Goal: Task Accomplishment & Management: Manage account settings

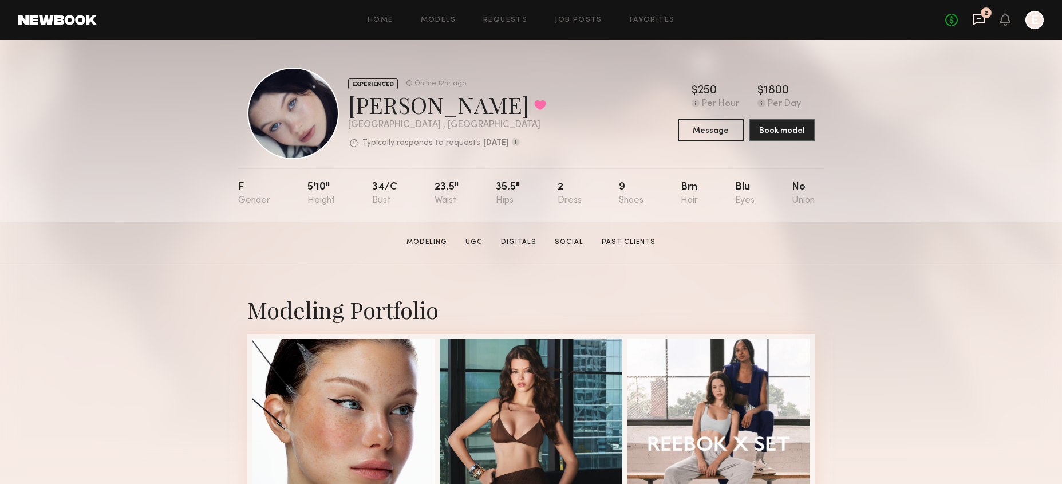
click at [982, 18] on icon at bounding box center [979, 19] width 13 height 13
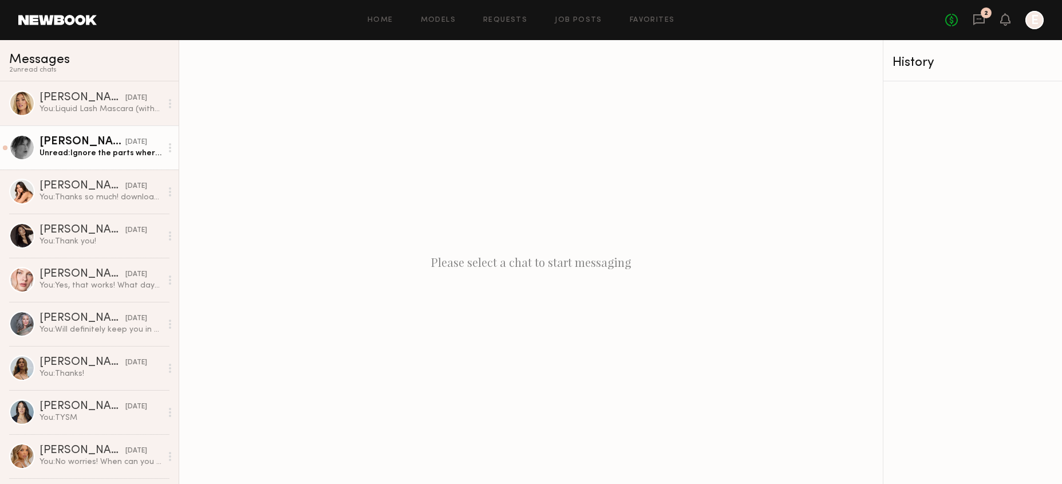
click at [75, 137] on div "Brittany H." at bounding box center [83, 141] width 86 height 11
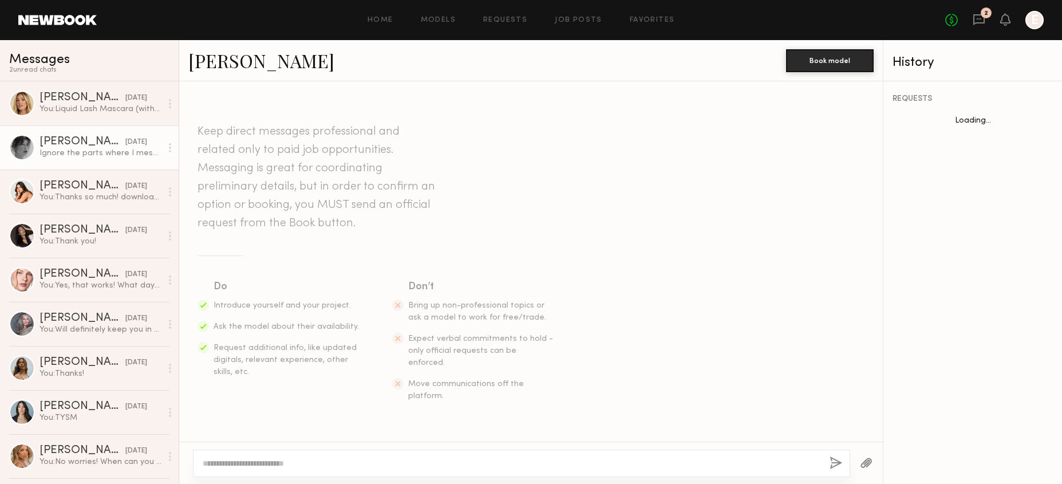
scroll to position [761, 0]
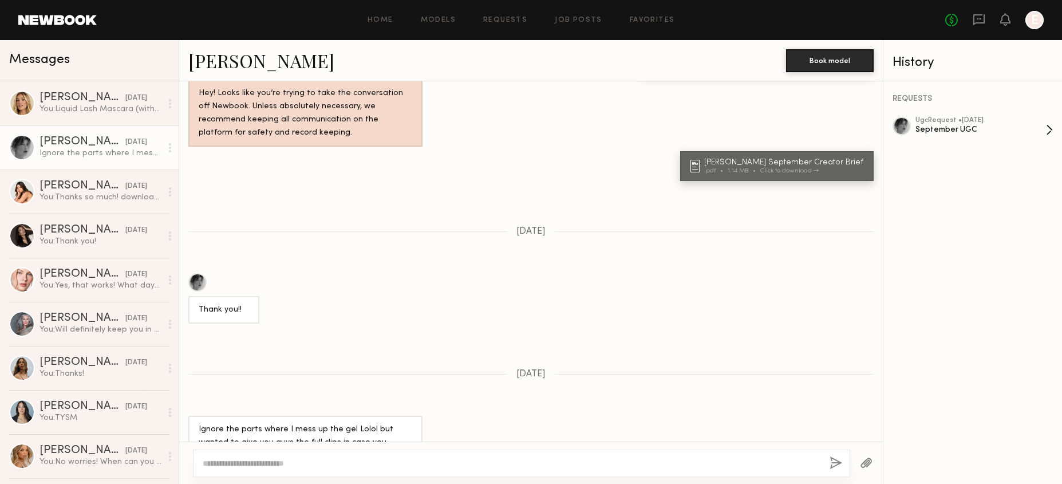
click at [917, 128] on div "September UGC" at bounding box center [980, 129] width 131 height 11
click at [109, 191] on div "Caina F." at bounding box center [83, 185] width 86 height 11
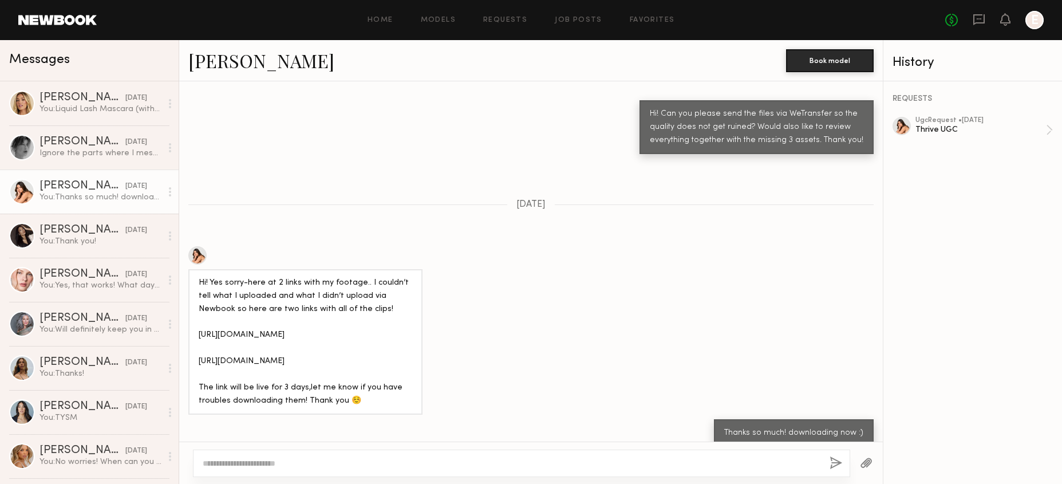
scroll to position [997, 0]
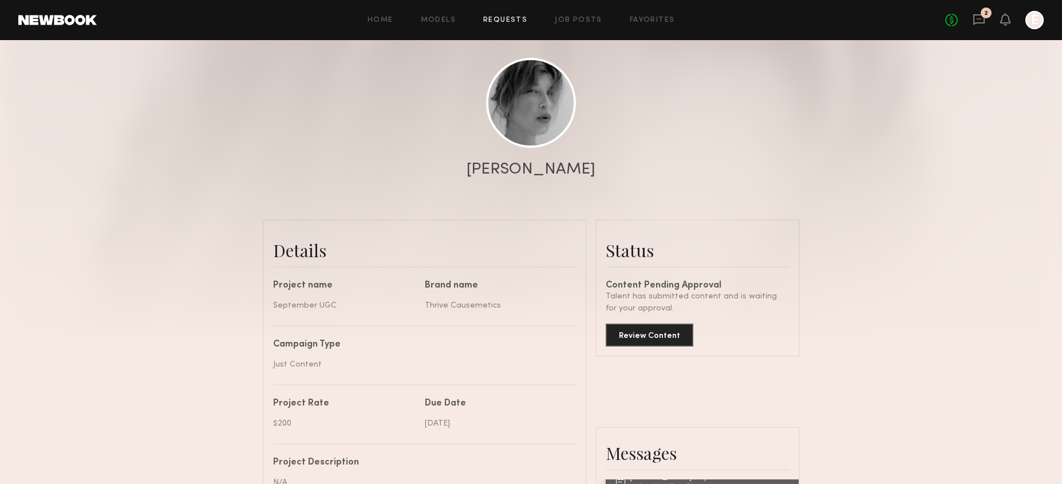
scroll to position [267, 0]
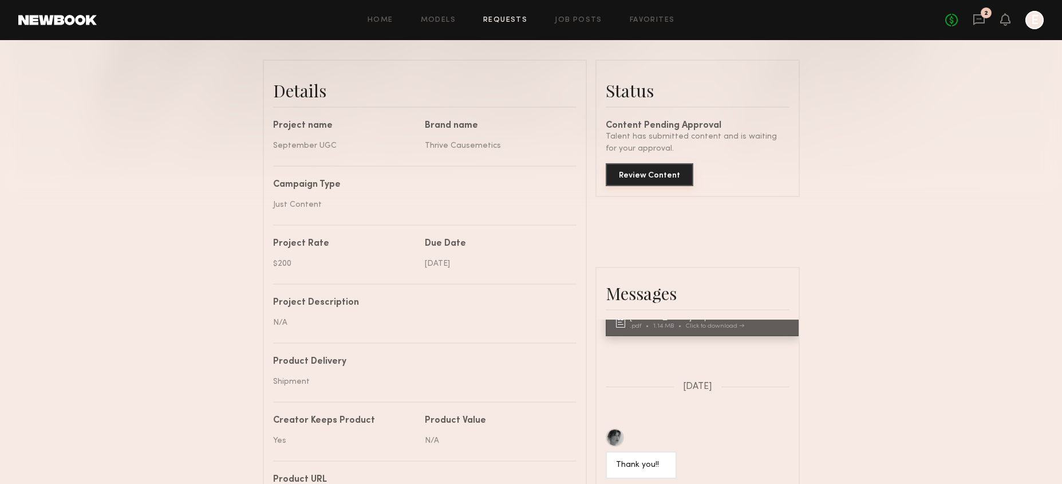
click at [646, 176] on button "Review Content" at bounding box center [650, 174] width 88 height 23
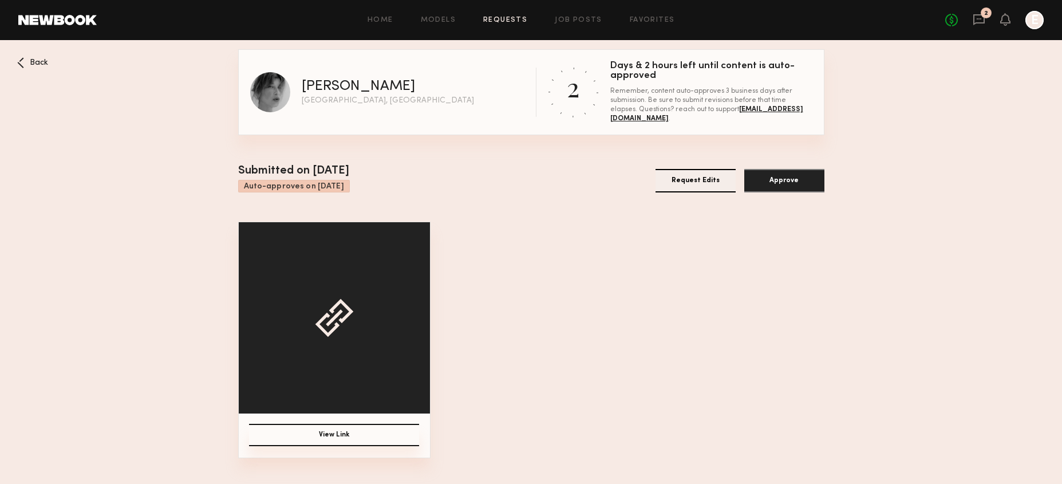
click at [321, 436] on button "View Link" at bounding box center [334, 435] width 170 height 22
